Goal: Information Seeking & Learning: Find specific fact

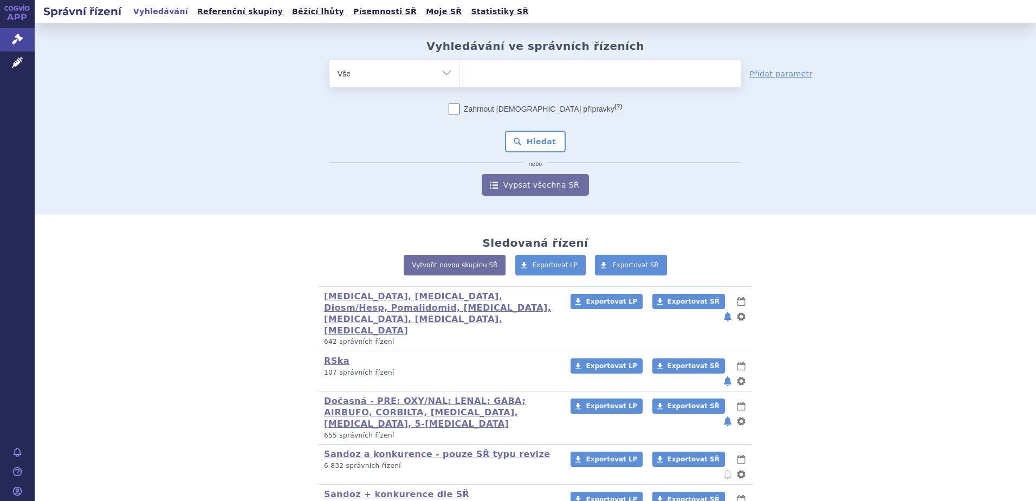
click at [493, 67] on ul at bounding box center [600, 71] width 281 height 23
click at [460, 67] on select at bounding box center [460, 73] width 1 height 27
type input "d"
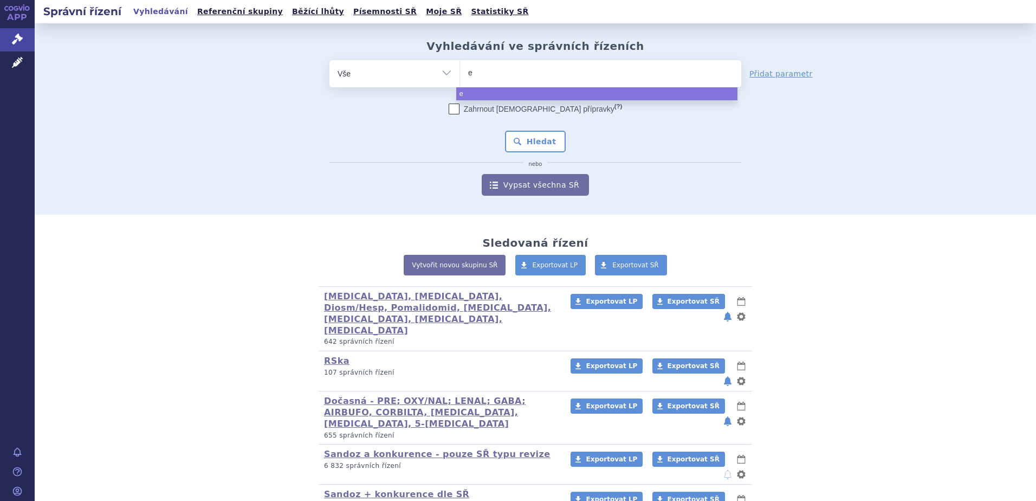
type input "ed"
type input "edo"
type input "edoxa"
type input "edoxab"
type input "[MEDICAL_DATA]"
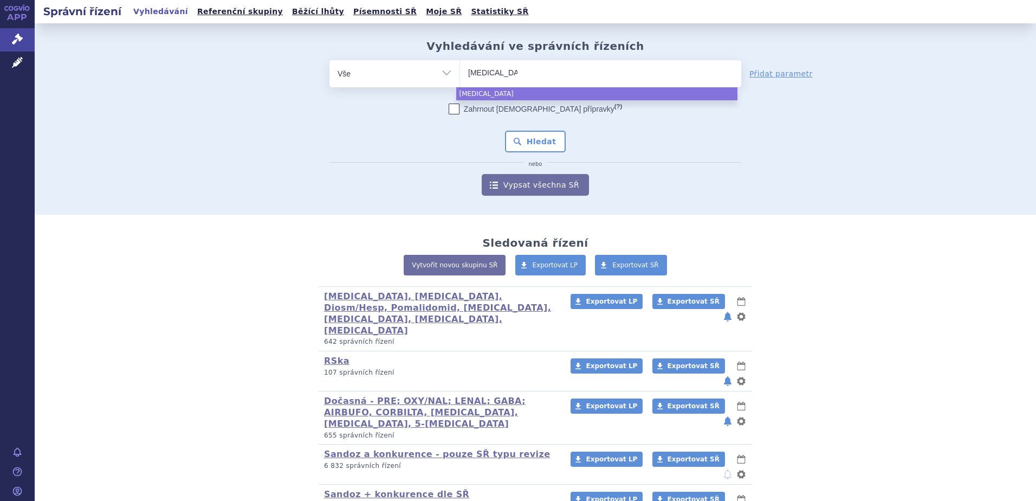
type input "[MEDICAL_DATA] s"
type input "[GEOGRAPHIC_DATA] san"
type input "[MEDICAL_DATA] sando"
type input "[MEDICAL_DATA] sandoz"
select select "[MEDICAL_DATA] sandoz"
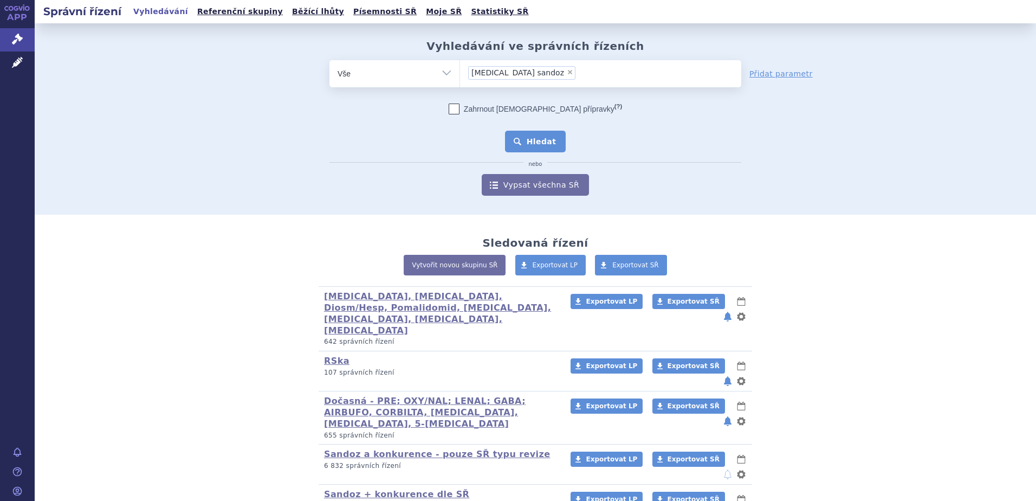
click at [539, 146] on button "Hledat" at bounding box center [535, 142] width 61 height 22
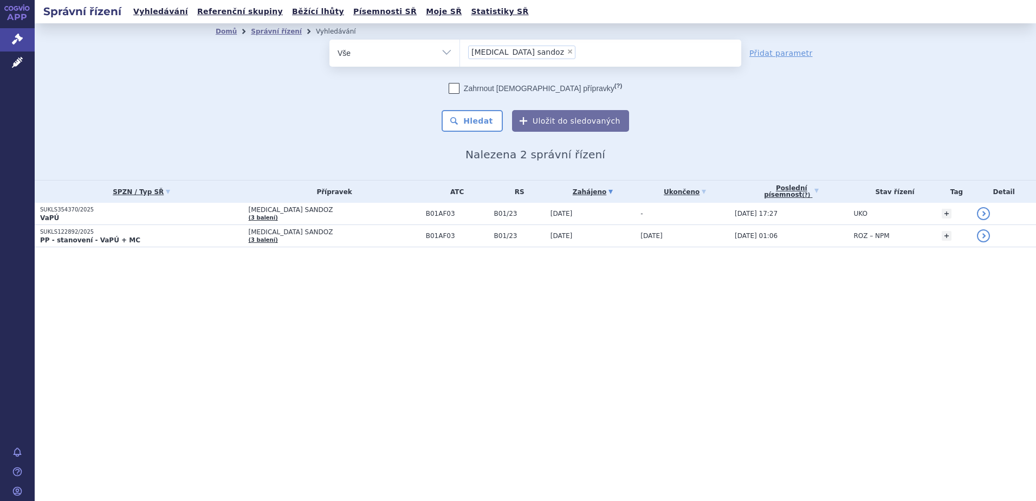
click at [121, 218] on p "VaPÚ" at bounding box center [141, 218] width 203 height 9
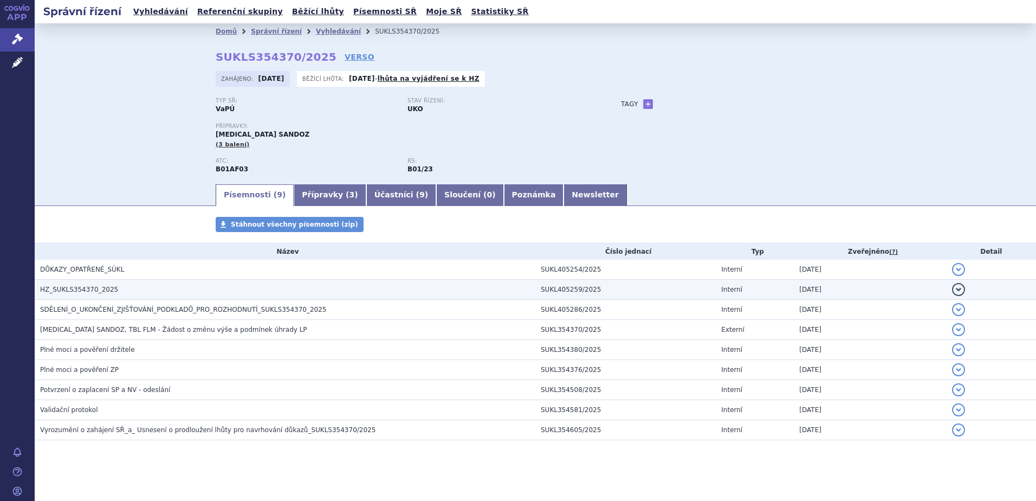
click at [85, 296] on td "HZ_SUKLS354370_2025" at bounding box center [285, 290] width 501 height 20
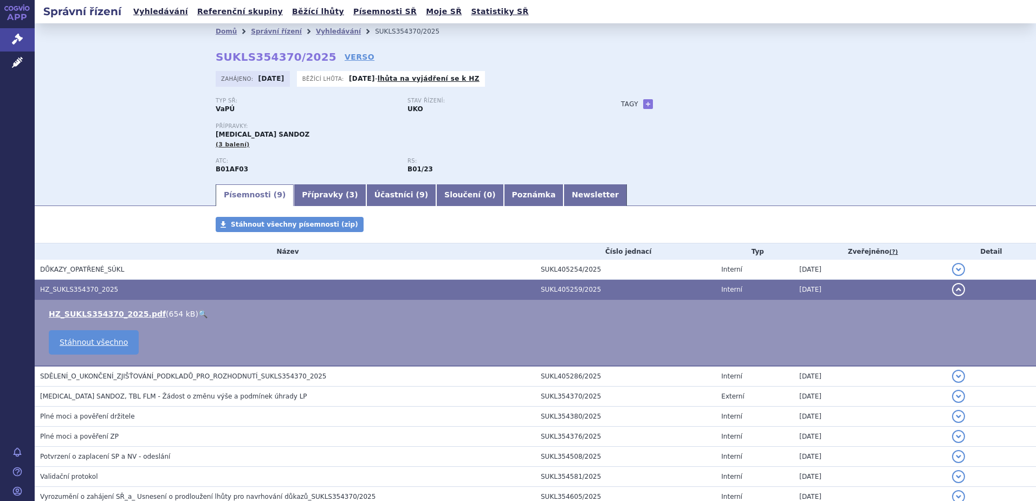
click at [198, 314] on link "🔍" at bounding box center [202, 314] width 9 height 9
click at [114, 375] on span "SDĚLENÍ_O_UKONČENÍ_ZJIŠŤOVÁNÍ_PODKLADŮ_PRO_ROZHODNUTÍ_SUKLS354370_2025" at bounding box center [183, 376] width 286 height 8
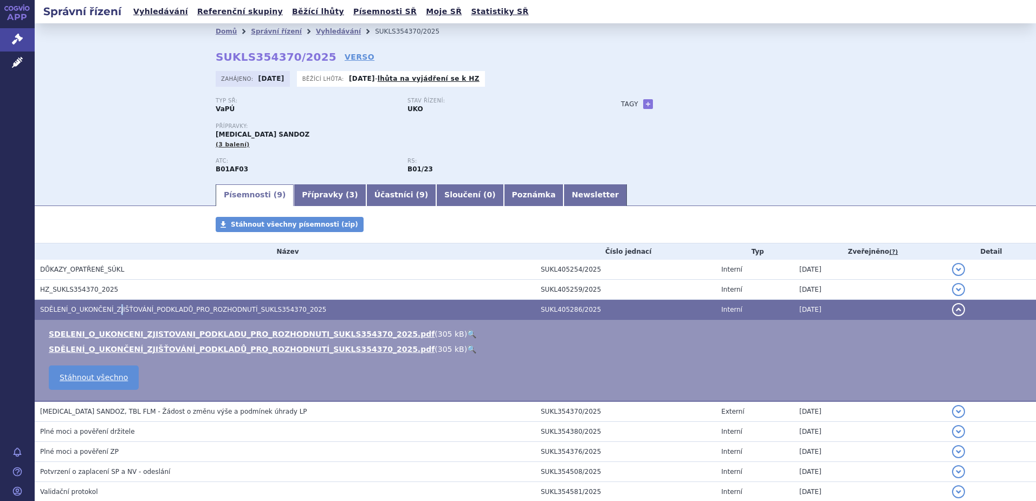
click at [467, 333] on link "🔍" at bounding box center [471, 334] width 9 height 9
